Goal: Information Seeking & Learning: Learn about a topic

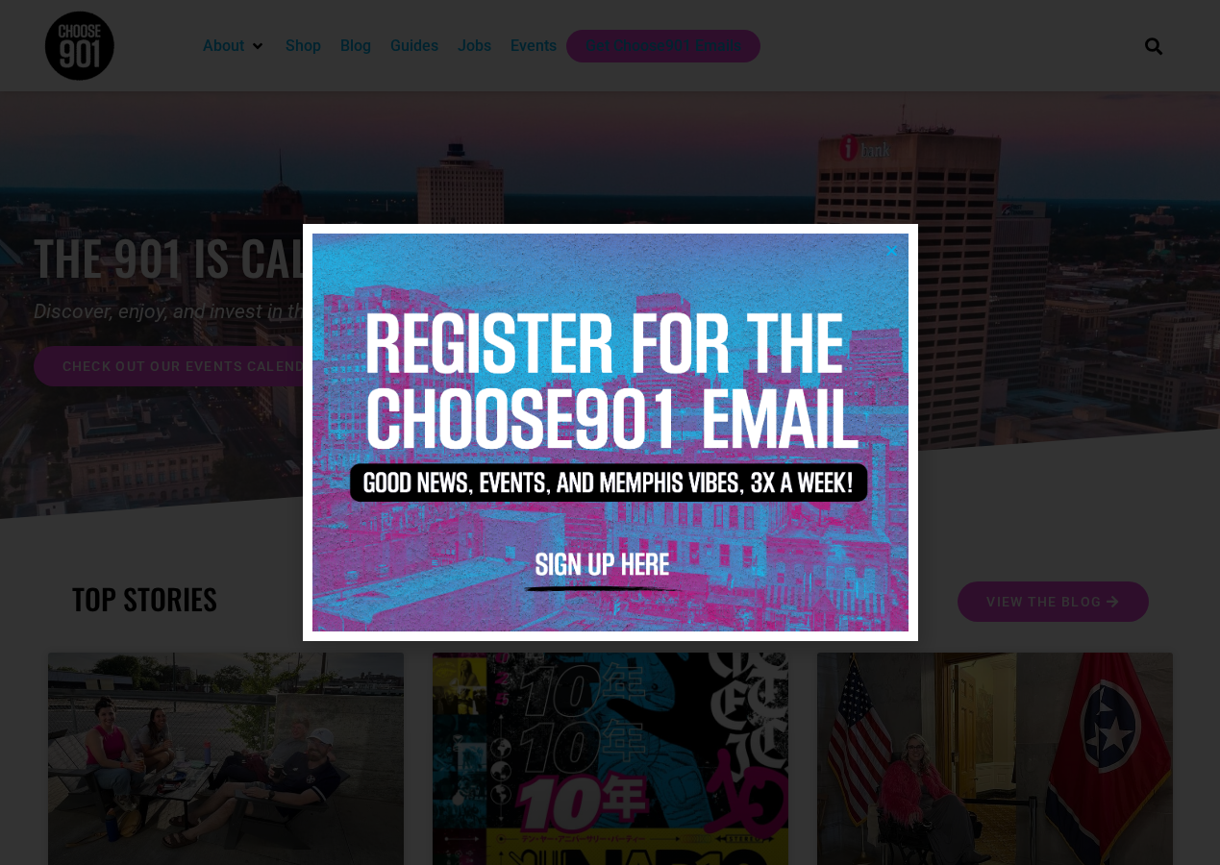
click at [895, 243] on icon "Close" at bounding box center [891, 250] width 14 height 14
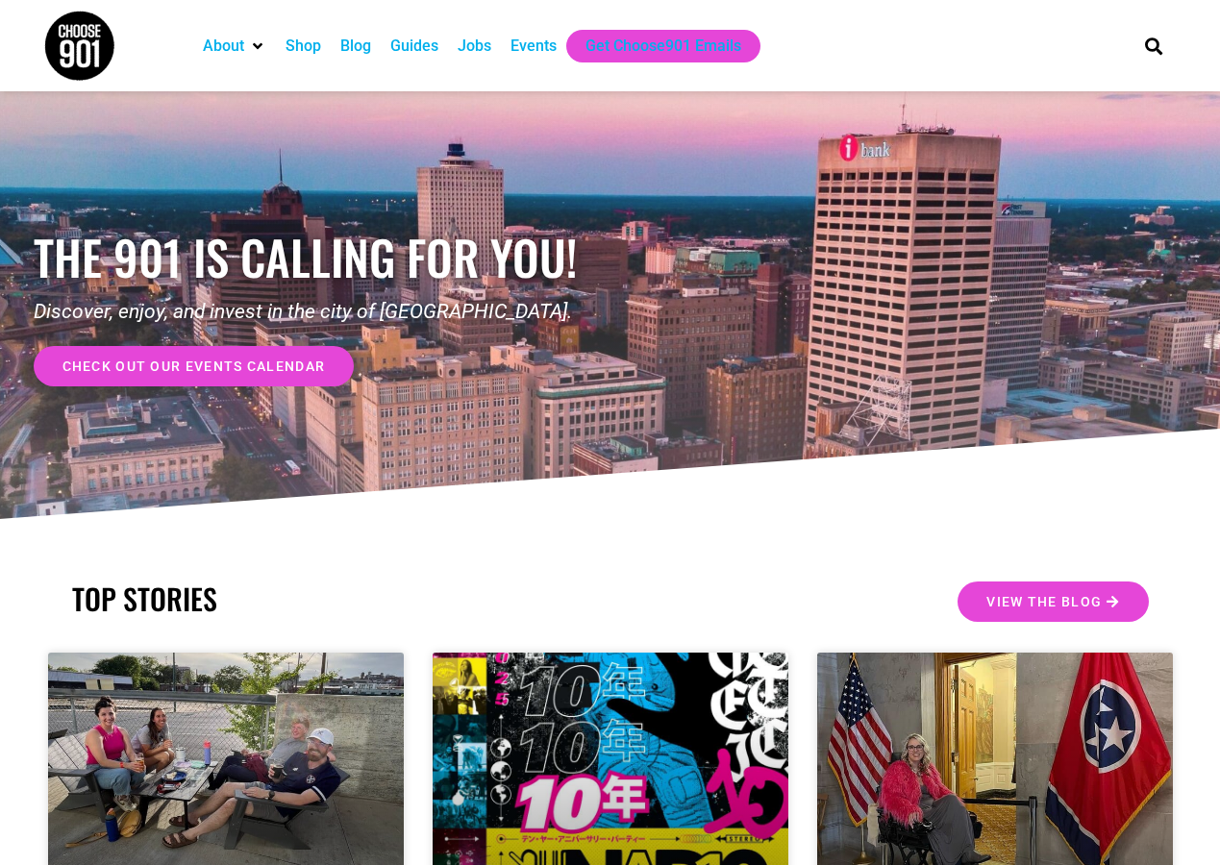
click at [484, 63] on div "About Contact Us Donate Shop Blog Guides Jobs Events Get Choose901 Emails" at bounding box center [653, 45] width 938 height 91
click at [486, 50] on div "Jobs" at bounding box center [475, 46] width 34 height 23
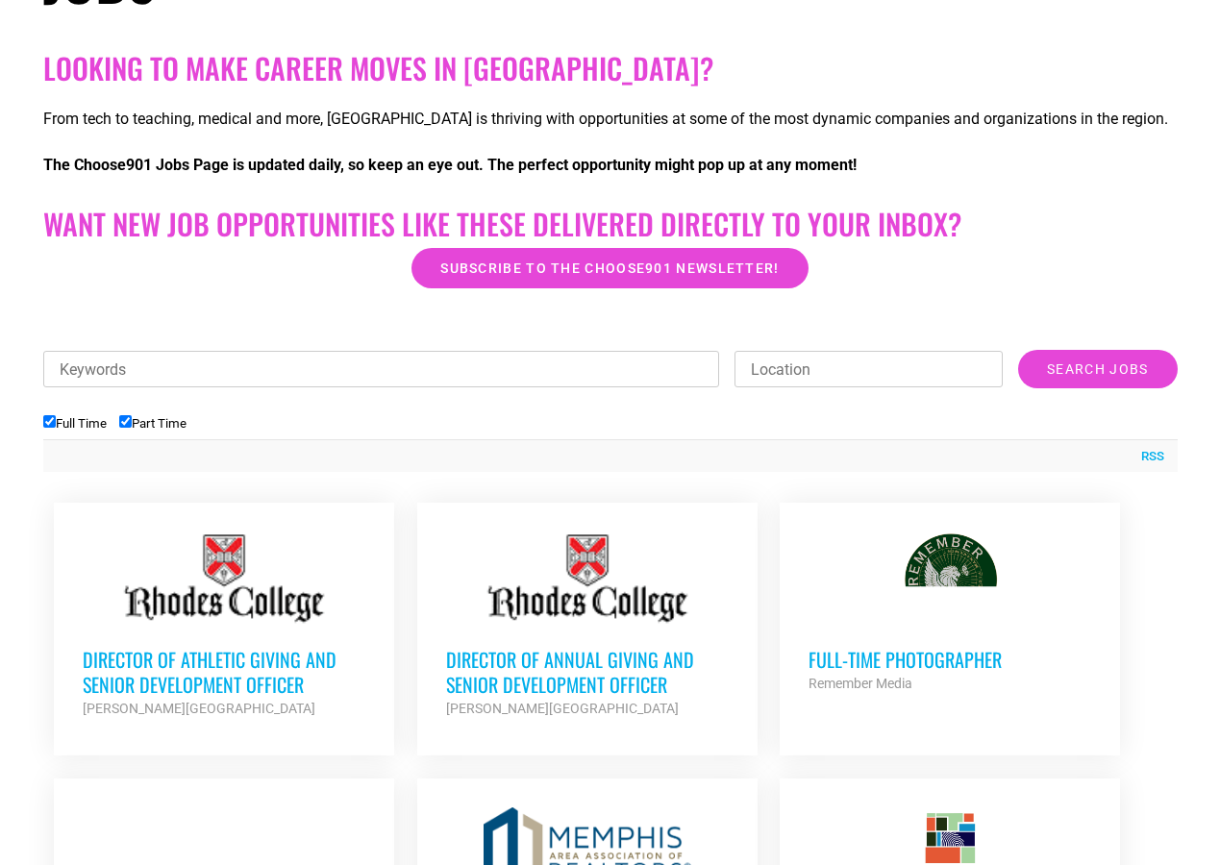
scroll to position [604, 0]
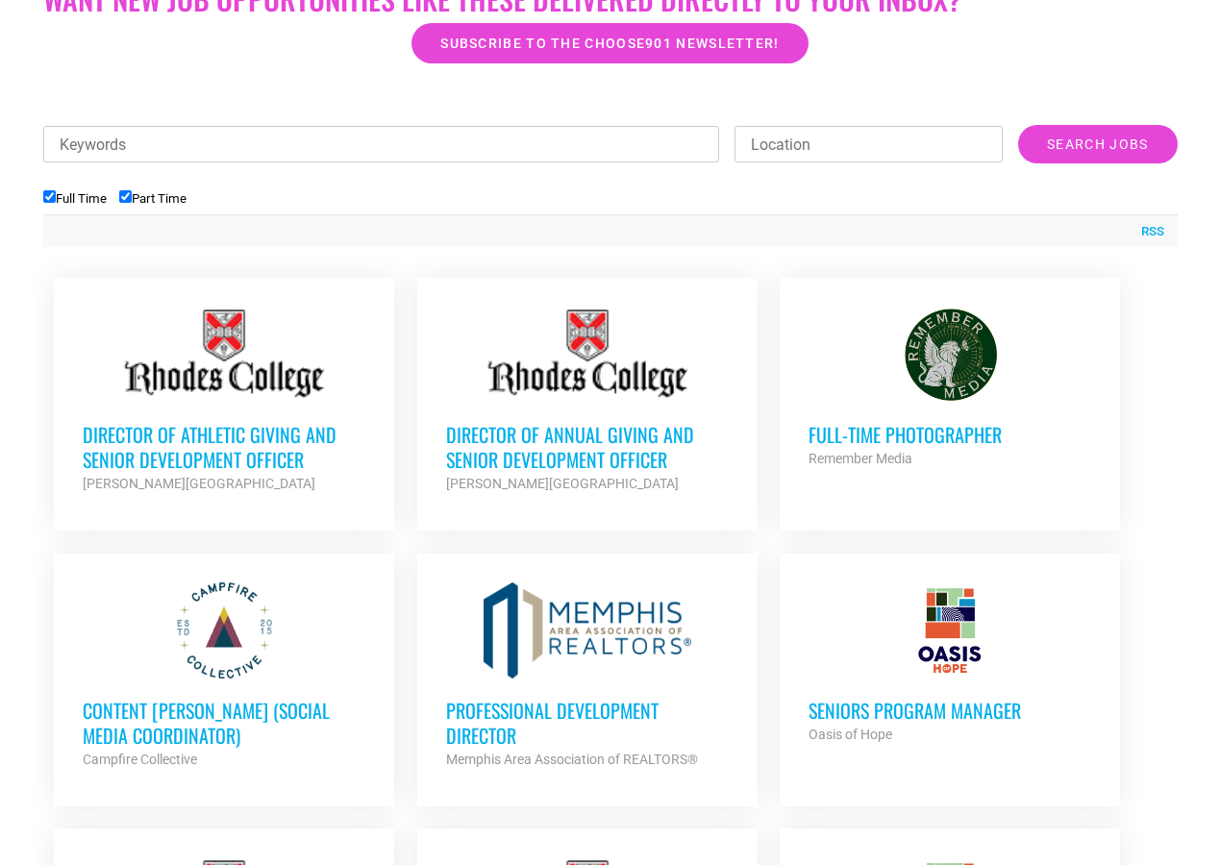
click at [131, 199] on input "Part Time" at bounding box center [125, 196] width 12 height 12
checkbox input "false"
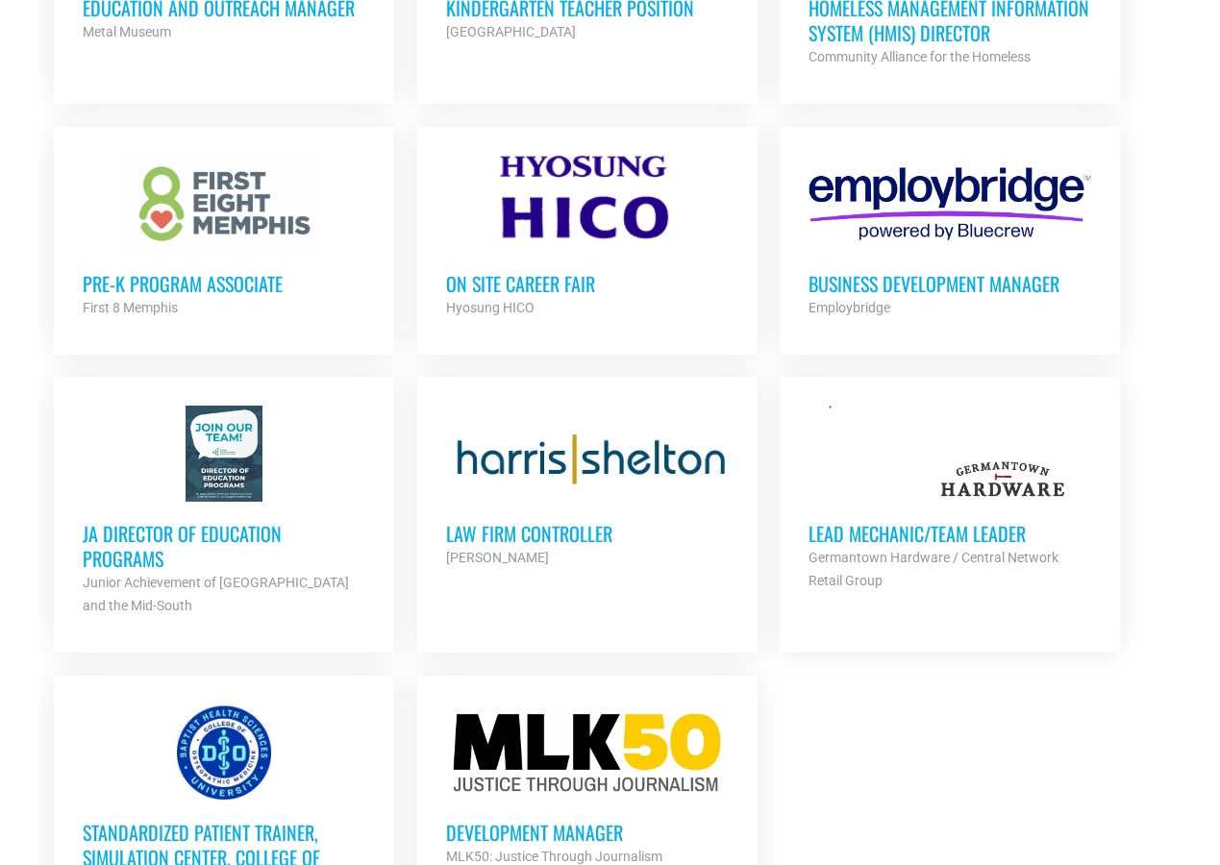
scroll to position [1972, 0]
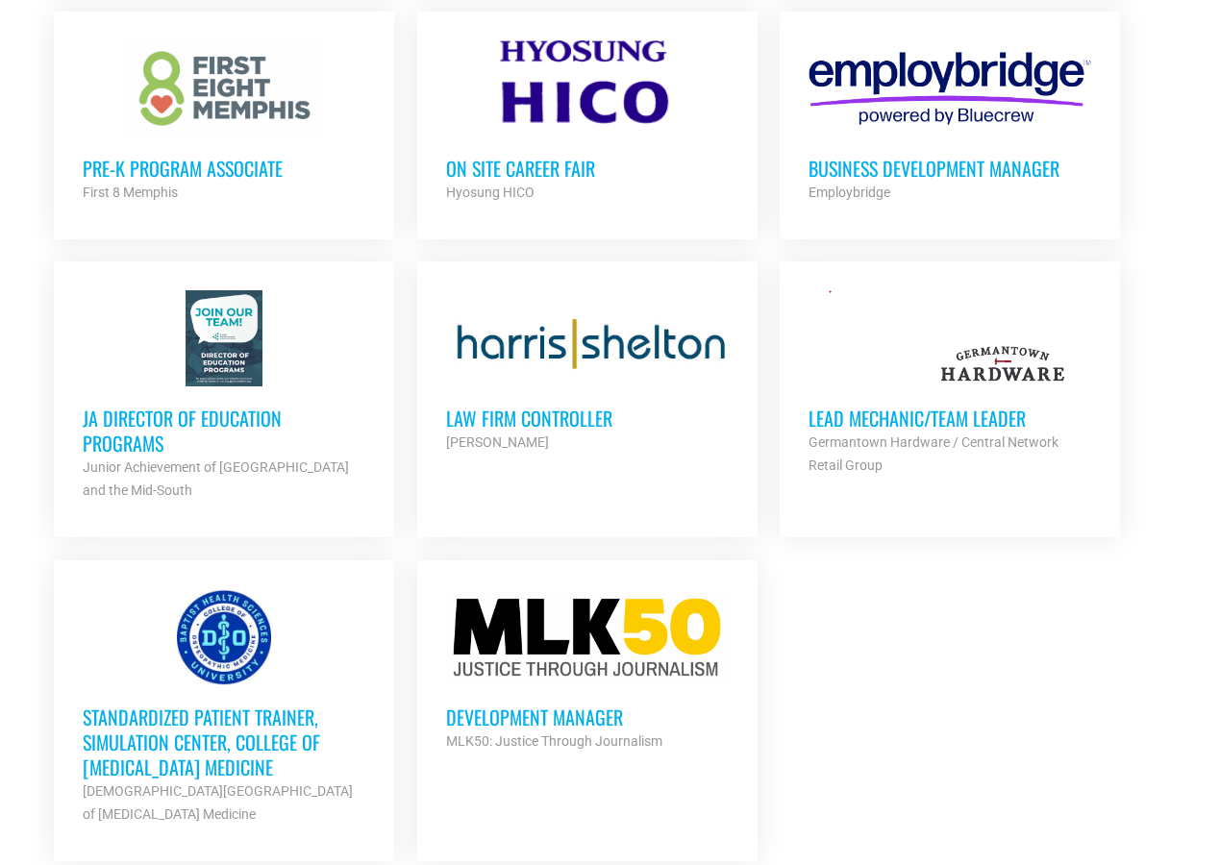
click at [243, 409] on h3 "JA Director of Education Programs" at bounding box center [224, 431] width 283 height 50
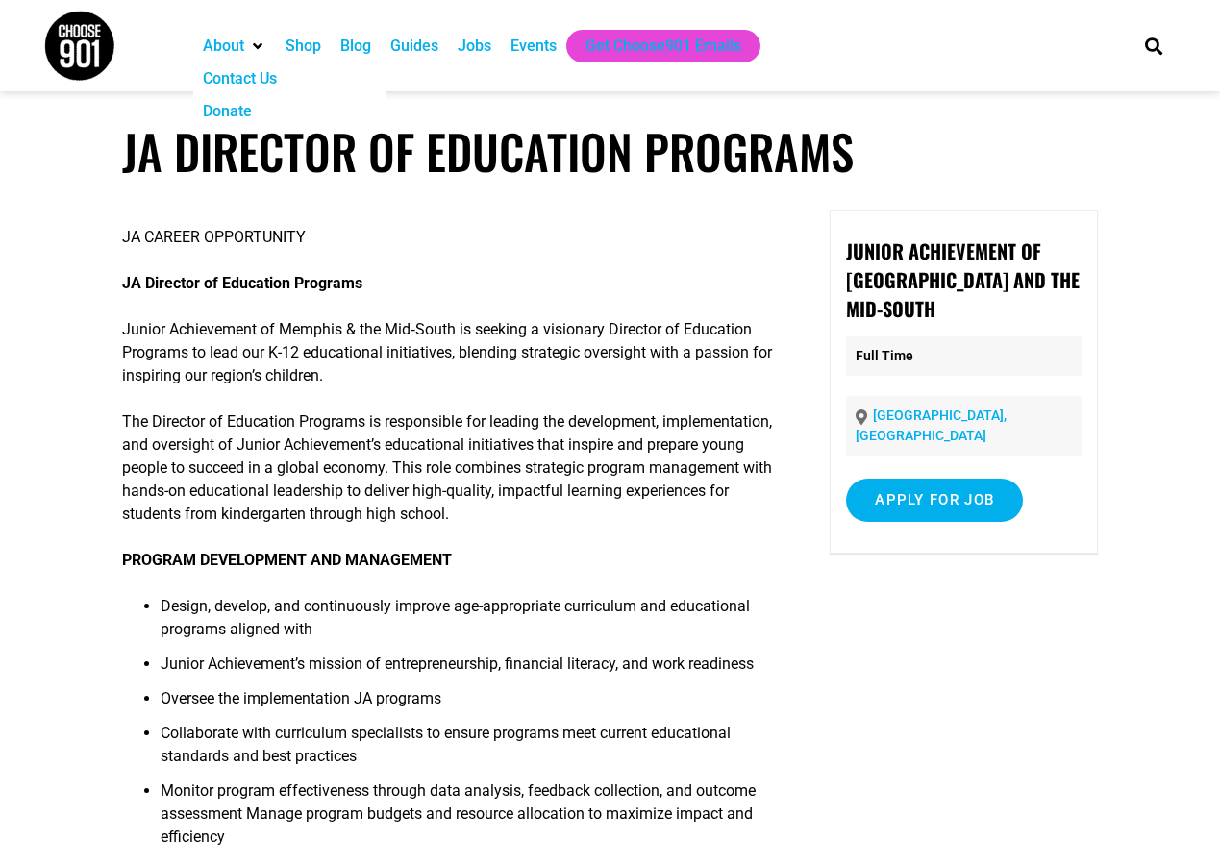
click at [243, 44] on div "About" at bounding box center [223, 46] width 41 height 23
